Goal: Transaction & Acquisition: Purchase product/service

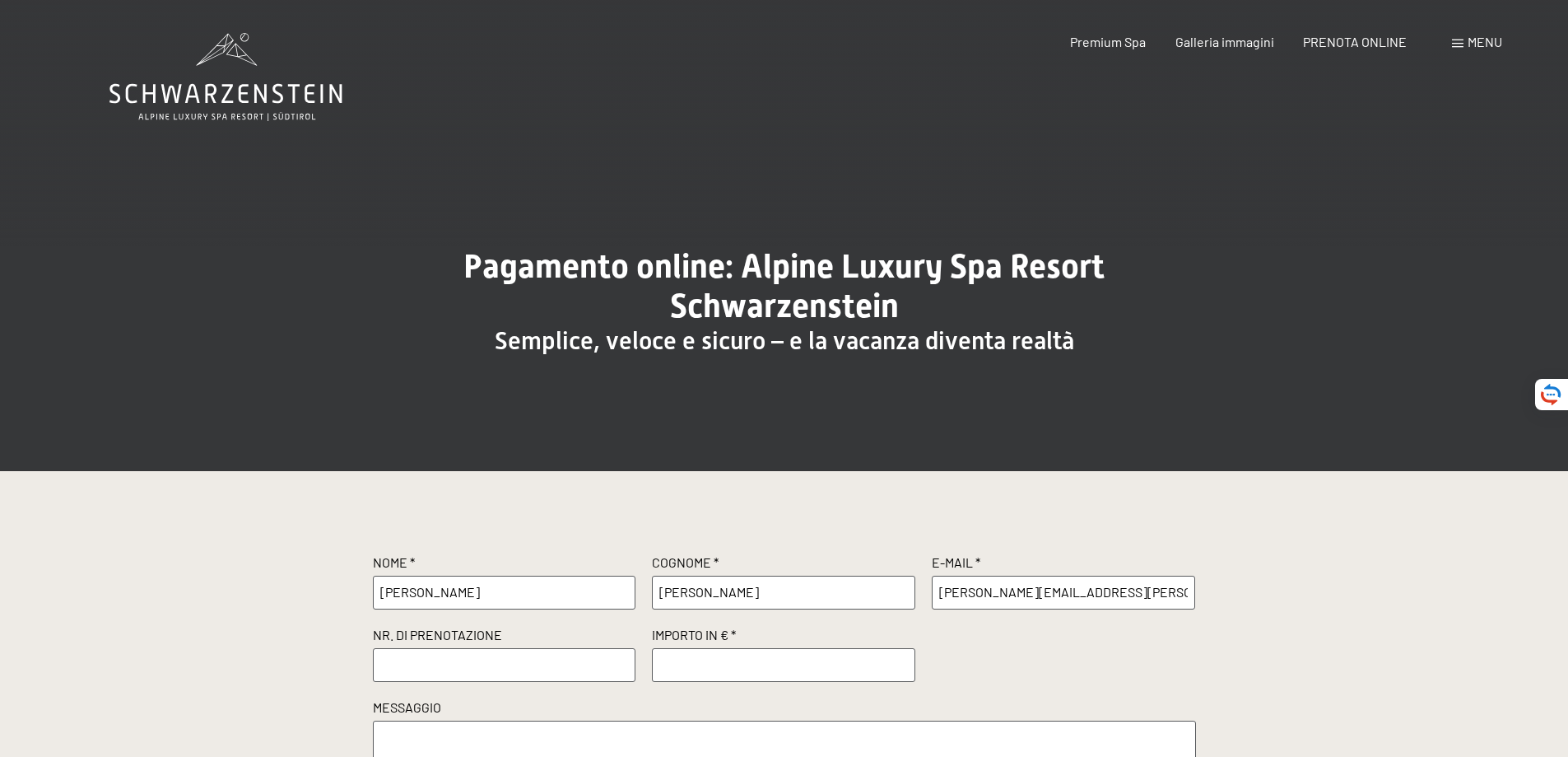
click at [419, 662] on input "text" at bounding box center [504, 665] width 264 height 33
paste input "R60949"
type input "R60949"
click at [673, 661] on input "number" at bounding box center [783, 665] width 264 height 33
type input "500"
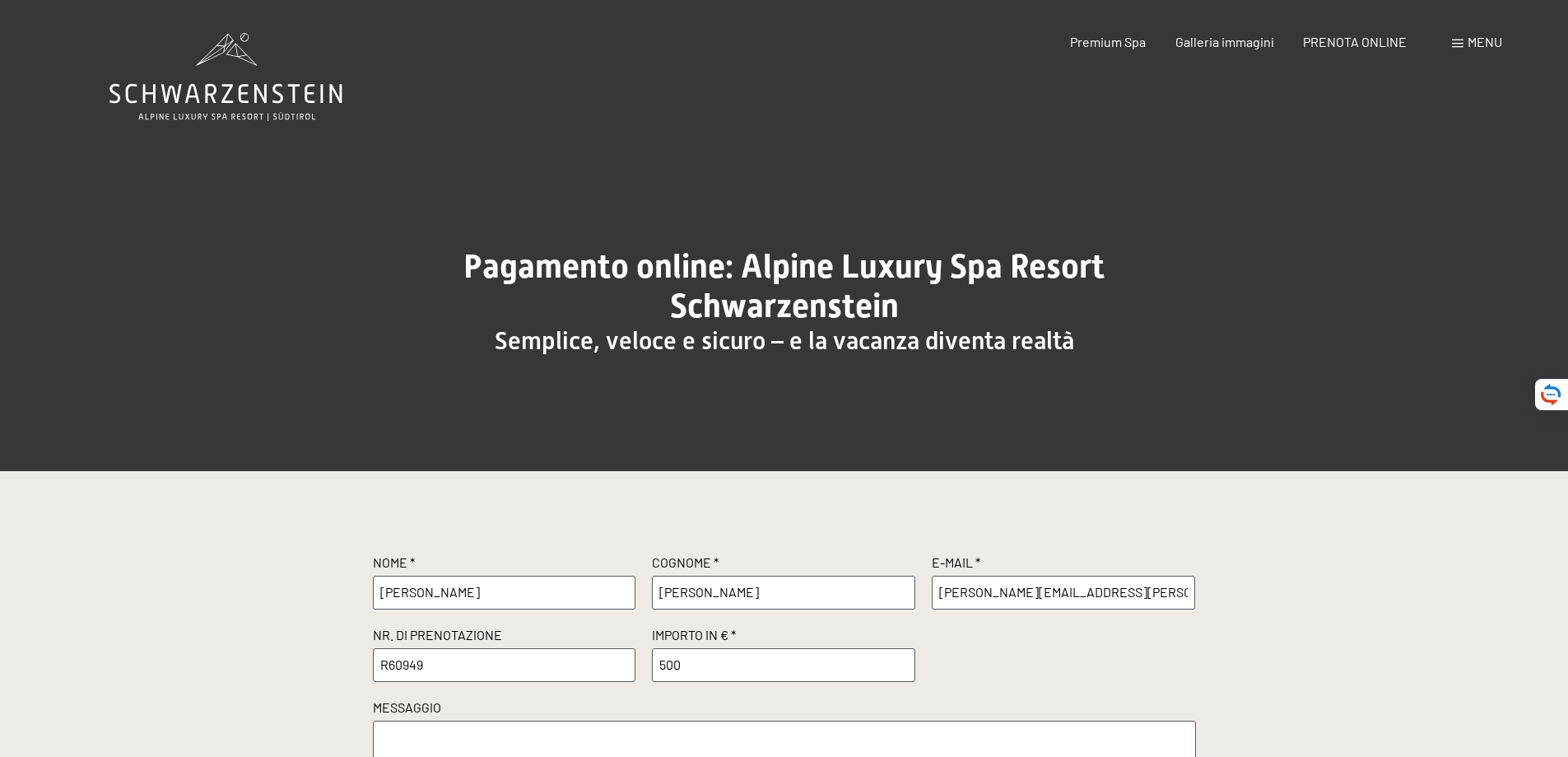
click at [198, 525] on div "Nome * igor Cognome * leporati E-Mail * igor.leporati@gmail.com Nr. di prenotaz…" at bounding box center [784, 698] width 1568 height 455
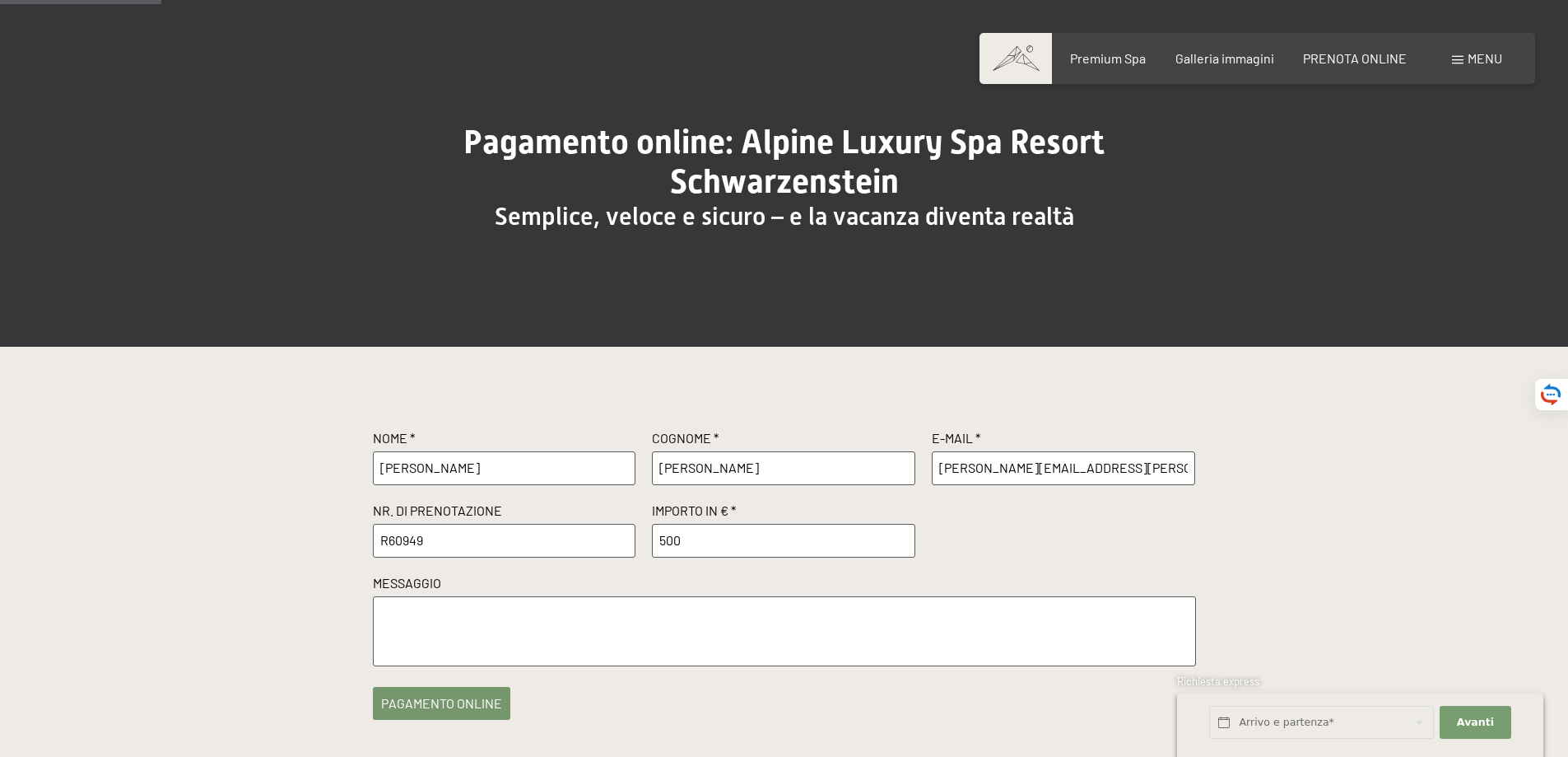
scroll to position [165, 0]
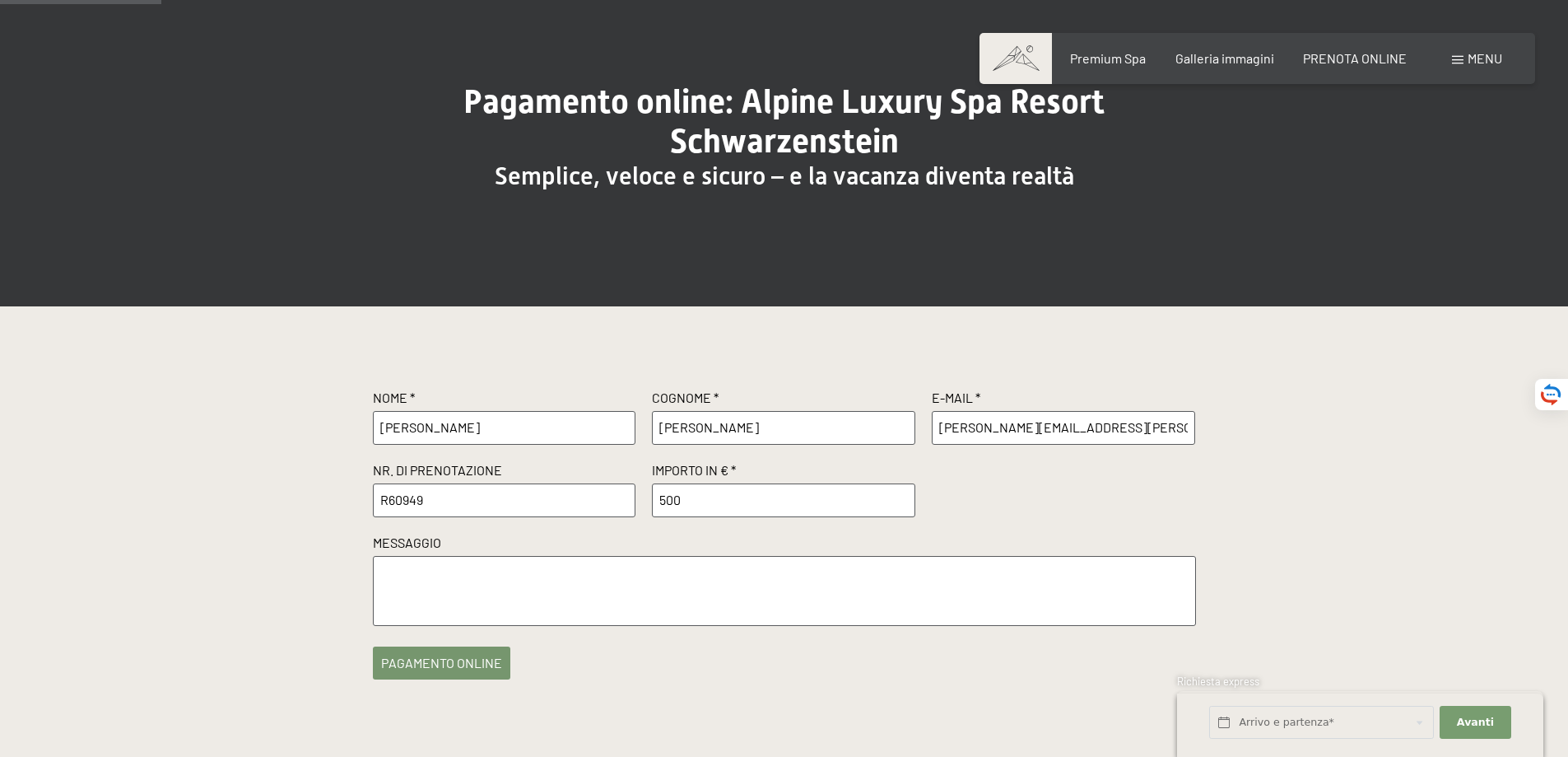
click at [397, 584] on textarea at bounding box center [784, 590] width 823 height 70
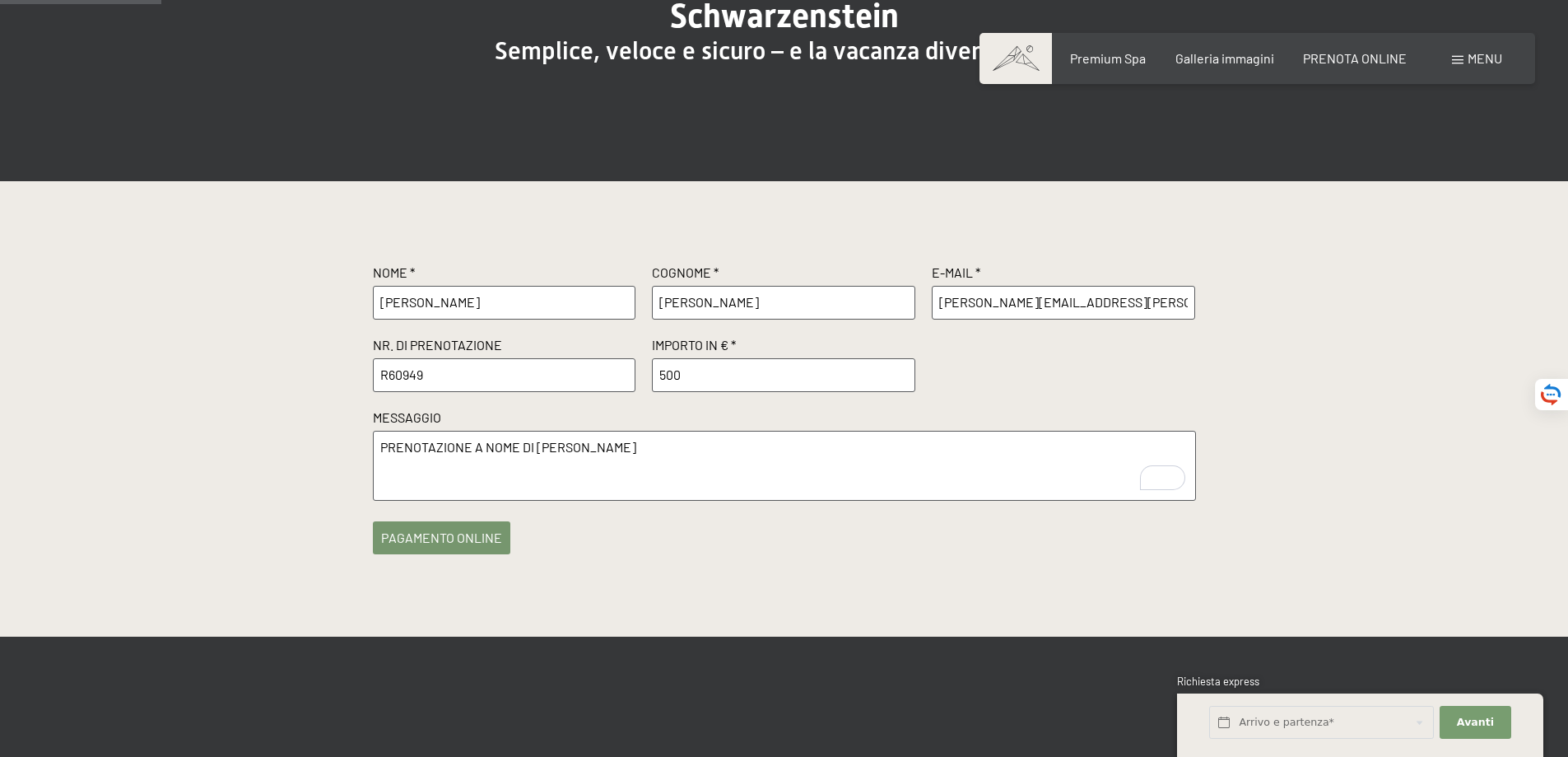
scroll to position [329, 0]
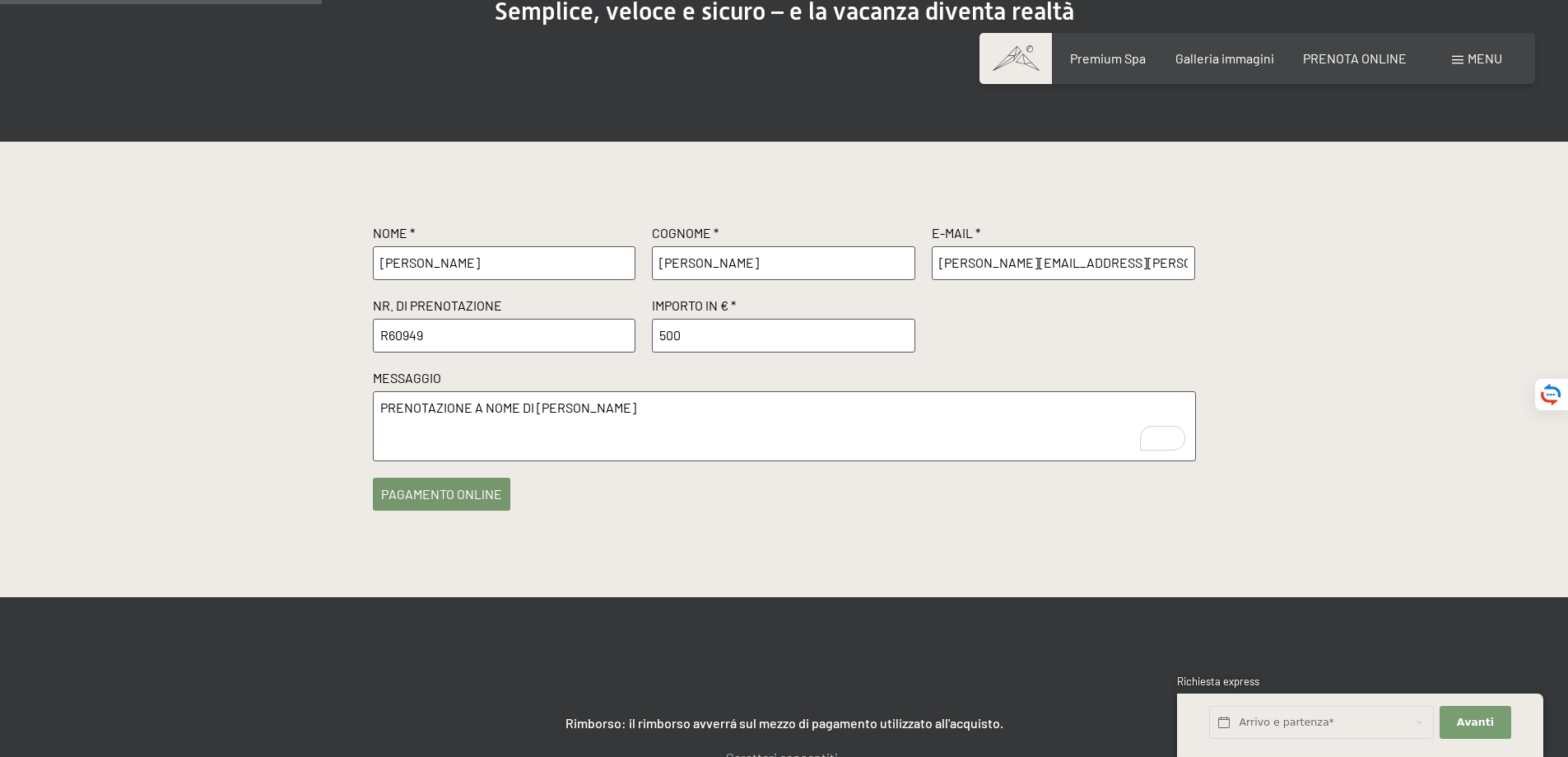
type textarea "PRENOTAZIONE A NOME DI LAURA ZANGA"
click at [458, 497] on button "pagamento online" at bounding box center [441, 494] width 138 height 33
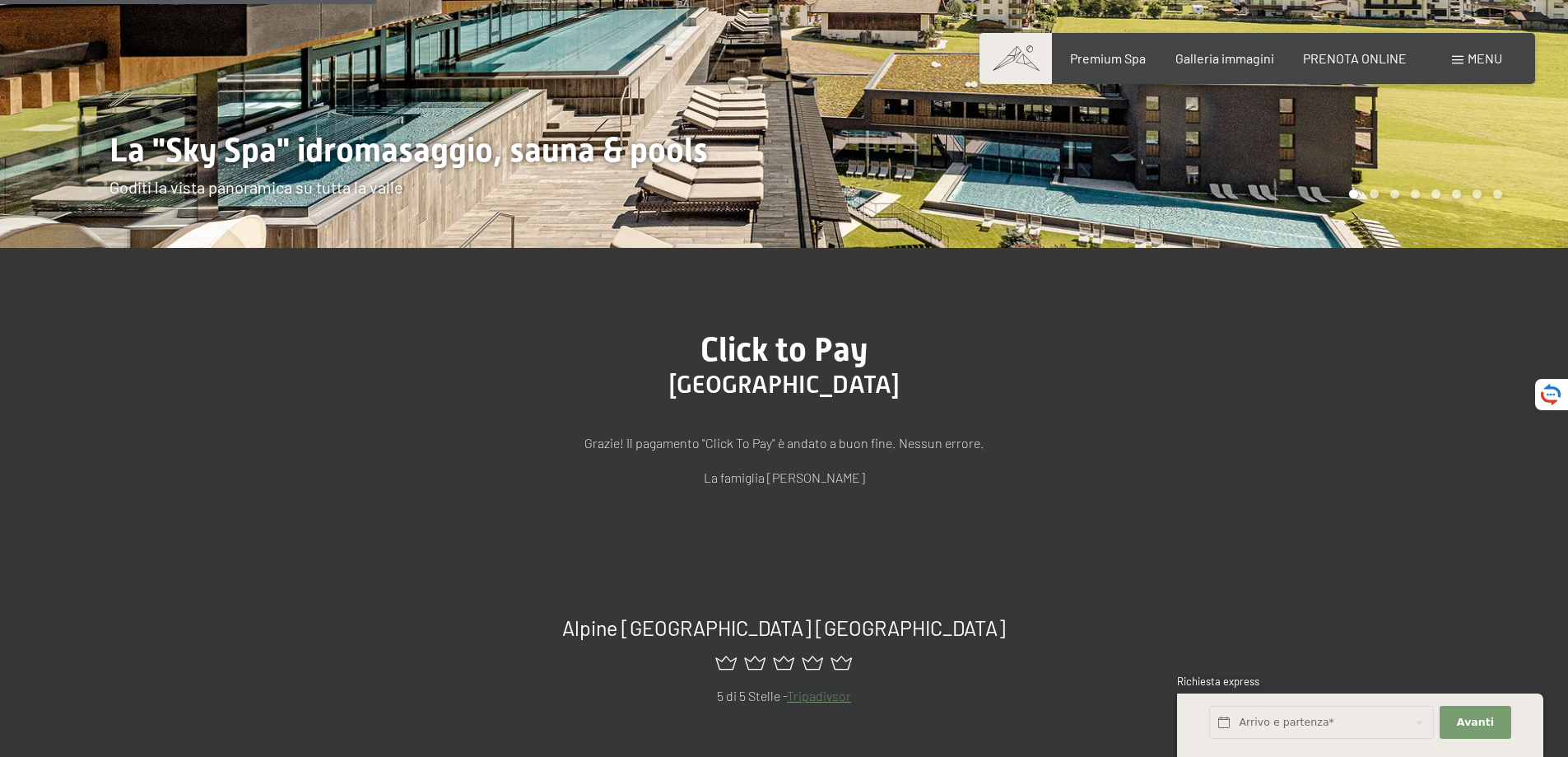
scroll to position [329, 0]
